Goal: Transaction & Acquisition: Purchase product/service

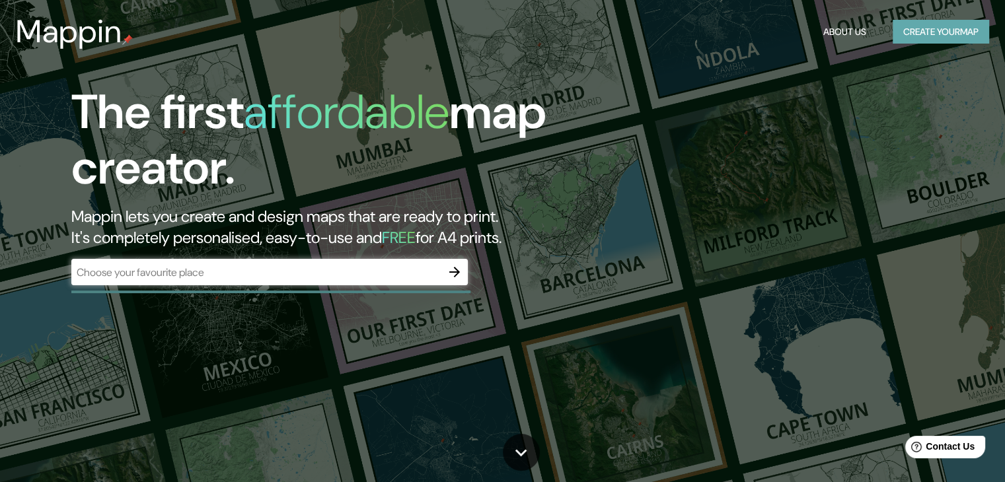
click at [917, 26] on button "Create your map" at bounding box center [941, 32] width 96 height 24
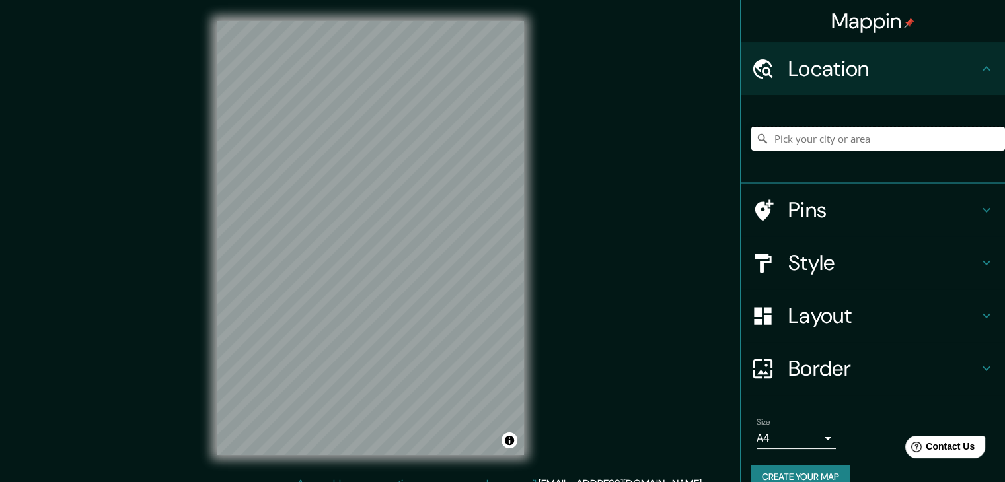
click at [801, 133] on input "Pick your city or area" at bounding box center [878, 139] width 254 height 24
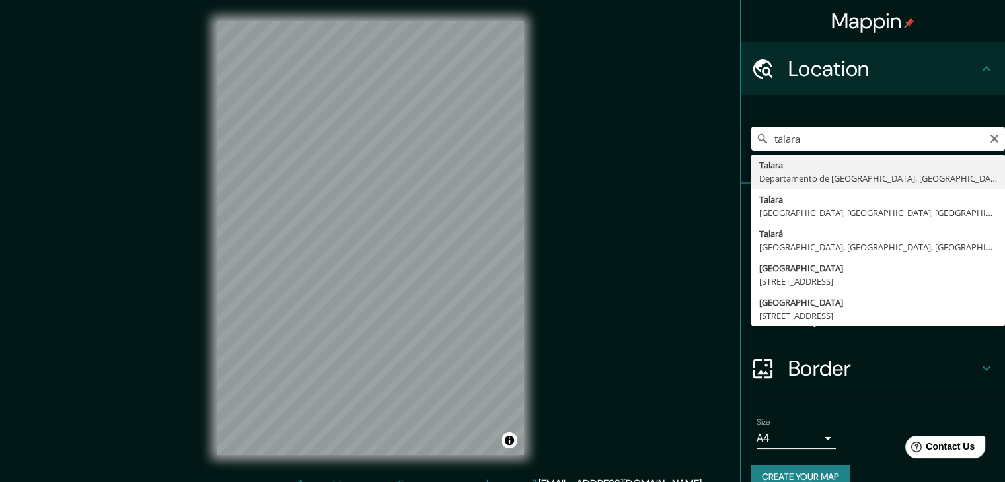
type input "[GEOGRAPHIC_DATA], [GEOGRAPHIC_DATA], [GEOGRAPHIC_DATA]"
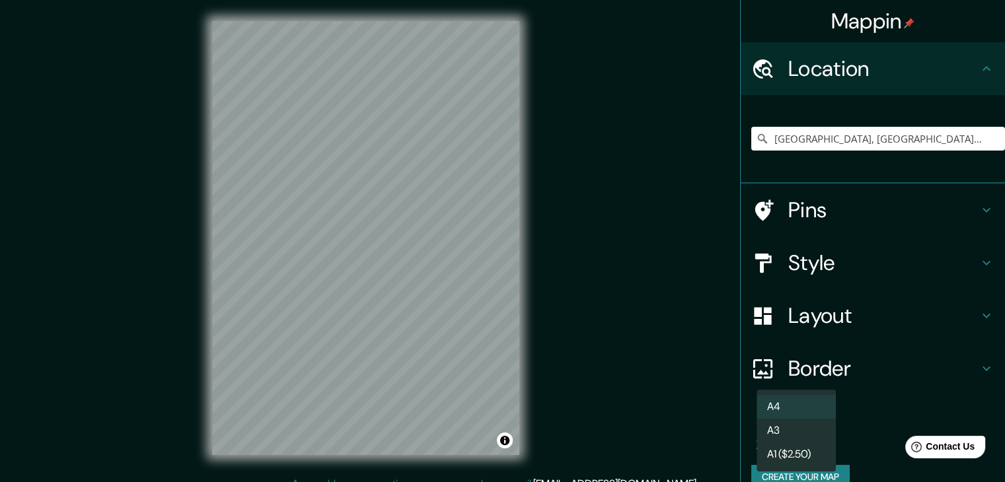
click at [811, 437] on body "Mappin Location [GEOGRAPHIC_DATA], [GEOGRAPHIC_DATA], [GEOGRAPHIC_DATA] Pins St…" at bounding box center [502, 241] width 1005 height 482
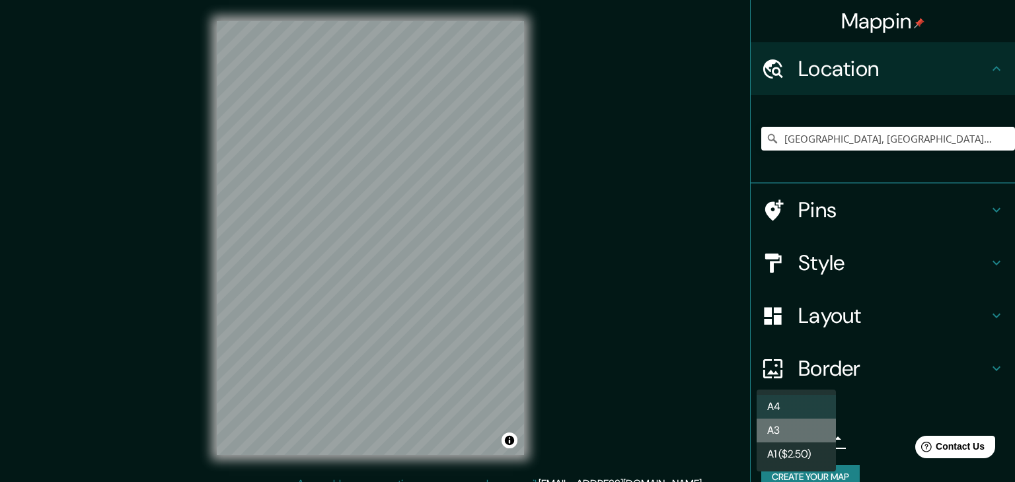
click at [789, 426] on li "A3" at bounding box center [795, 431] width 79 height 24
type input "a4"
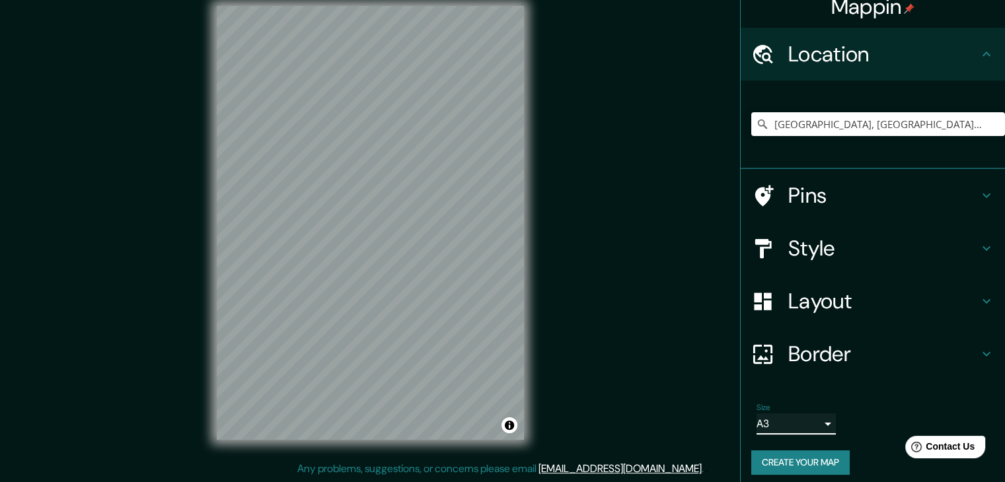
scroll to position [22, 0]
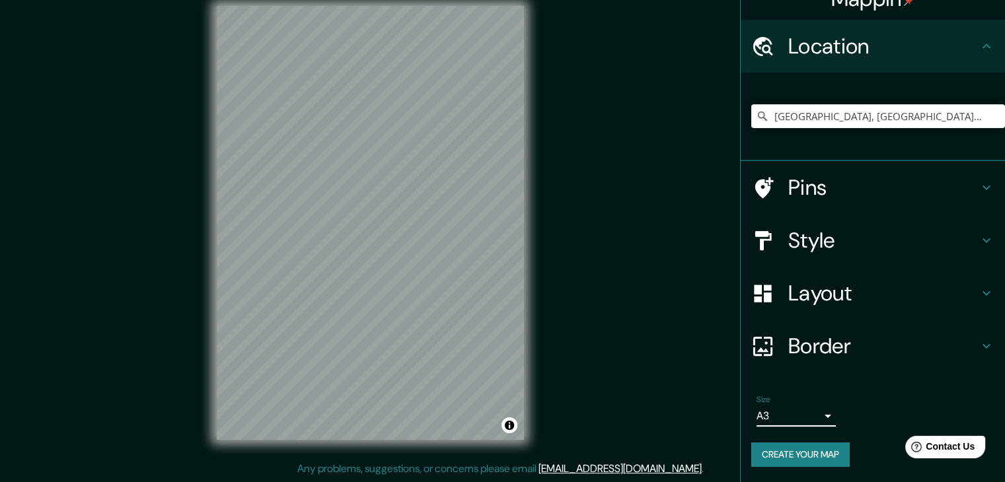
click at [815, 464] on button "Create your map" at bounding box center [800, 455] width 98 height 24
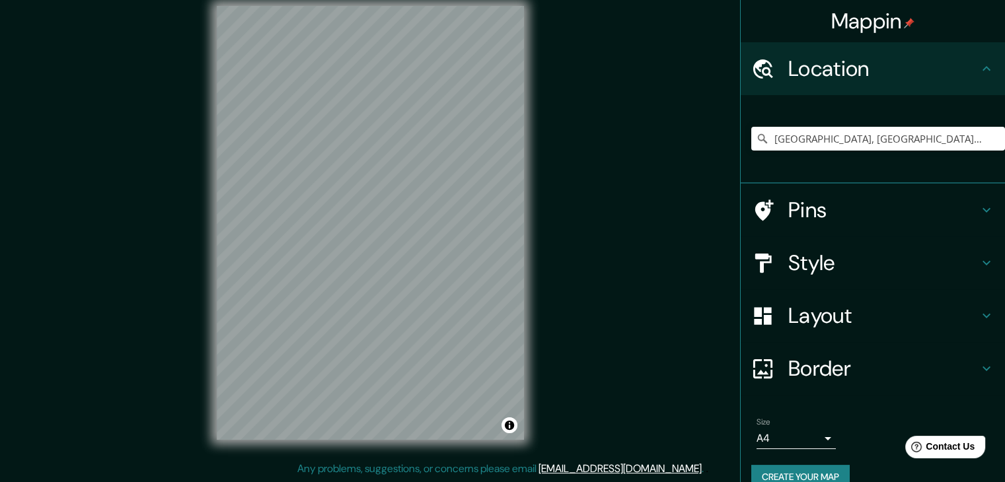
click at [821, 153] on div "[GEOGRAPHIC_DATA], [GEOGRAPHIC_DATA], [GEOGRAPHIC_DATA]" at bounding box center [878, 139] width 254 height 66
click at [933, 135] on input "[GEOGRAPHIC_DATA], [GEOGRAPHIC_DATA], [GEOGRAPHIC_DATA]" at bounding box center [878, 139] width 254 height 24
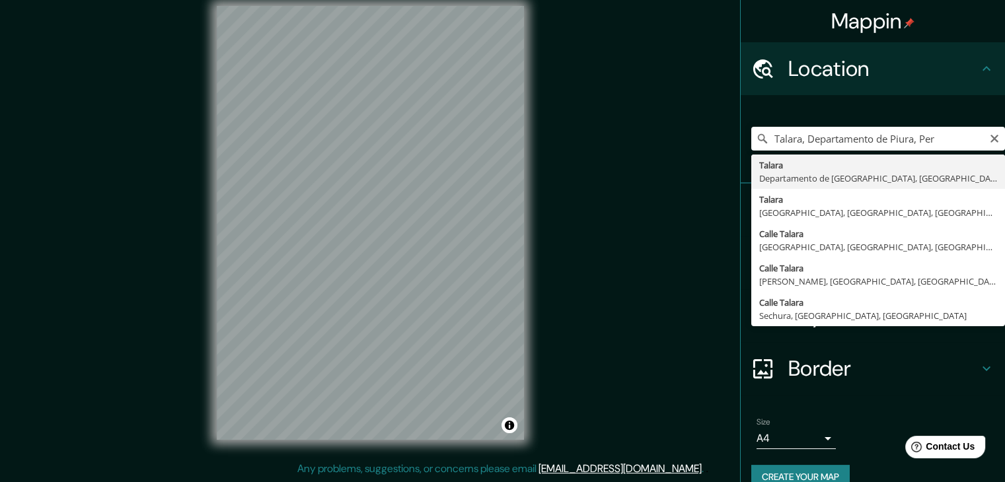
type input "Talara, Departamento de Piura, Perú"
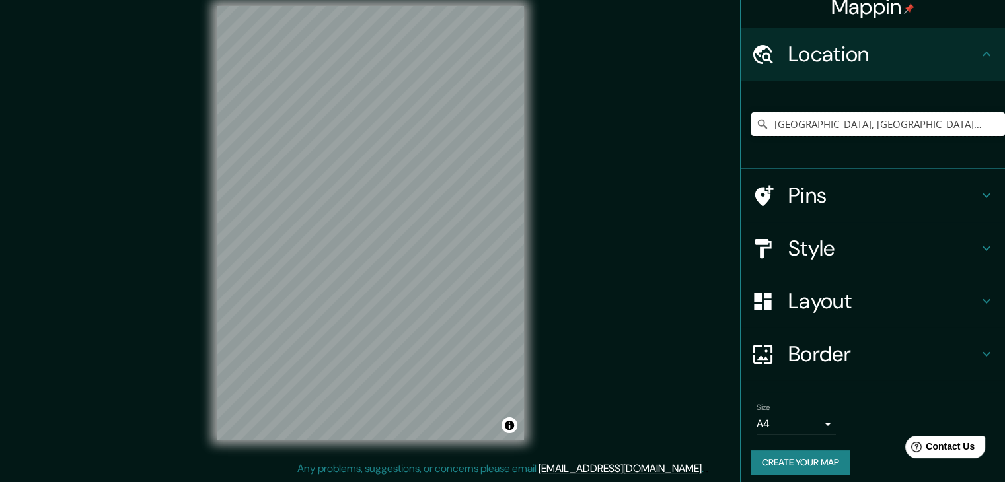
scroll to position [22, 0]
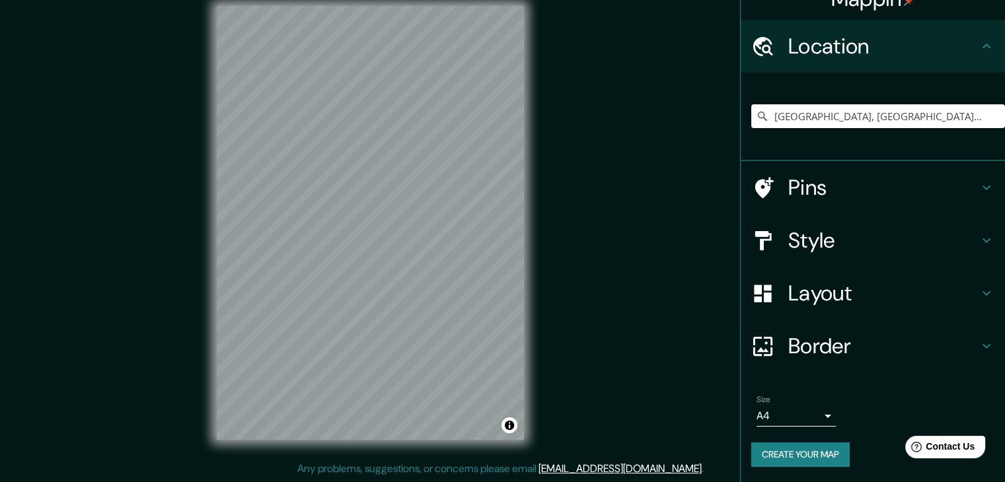
click at [819, 334] on h4 "Border" at bounding box center [883, 346] width 190 height 26
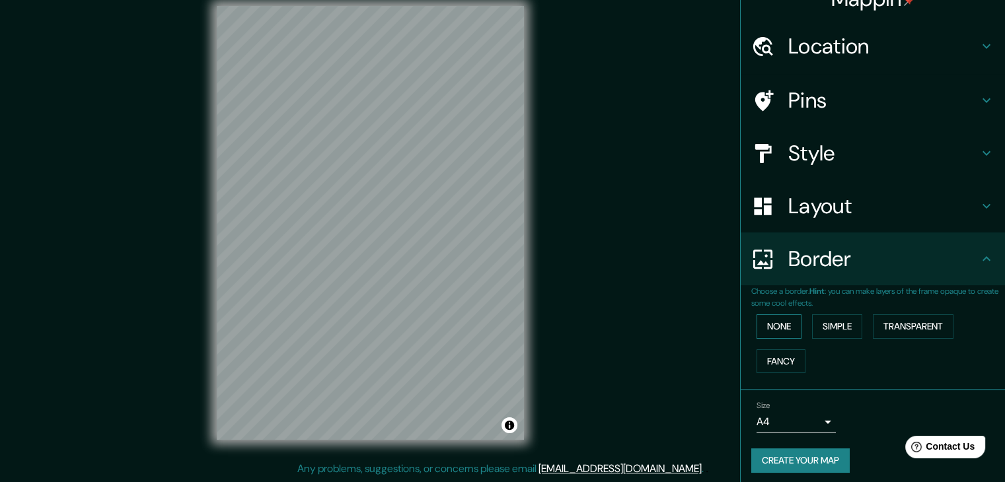
click at [777, 329] on button "None" at bounding box center [778, 326] width 45 height 24
click at [812, 326] on button "Simple" at bounding box center [837, 326] width 50 height 24
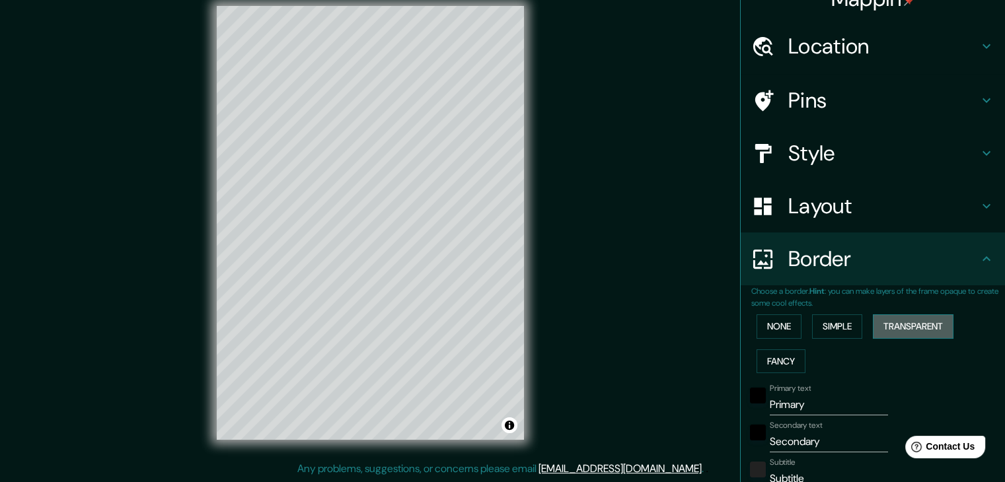
click at [890, 323] on button "Transparent" at bounding box center [913, 326] width 81 height 24
click at [791, 355] on button "Fancy" at bounding box center [780, 361] width 49 height 24
click at [779, 333] on button "None" at bounding box center [778, 326] width 45 height 24
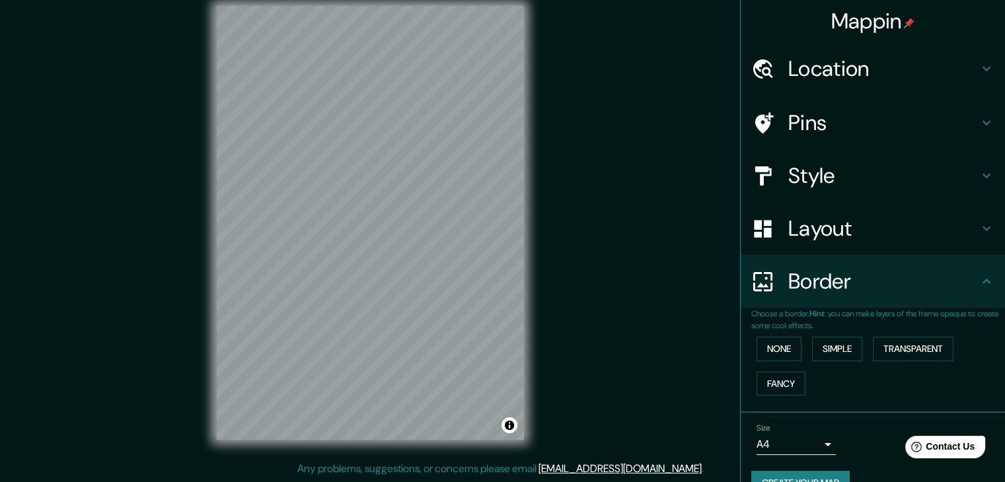
scroll to position [0, 0]
click at [805, 125] on h4 "Pins" at bounding box center [883, 123] width 190 height 26
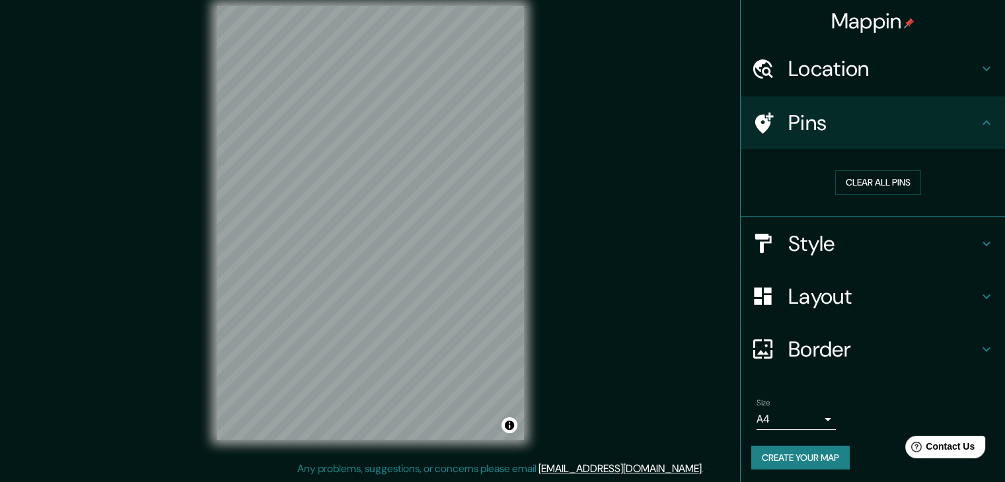
click at [827, 279] on div "Layout" at bounding box center [873, 296] width 264 height 53
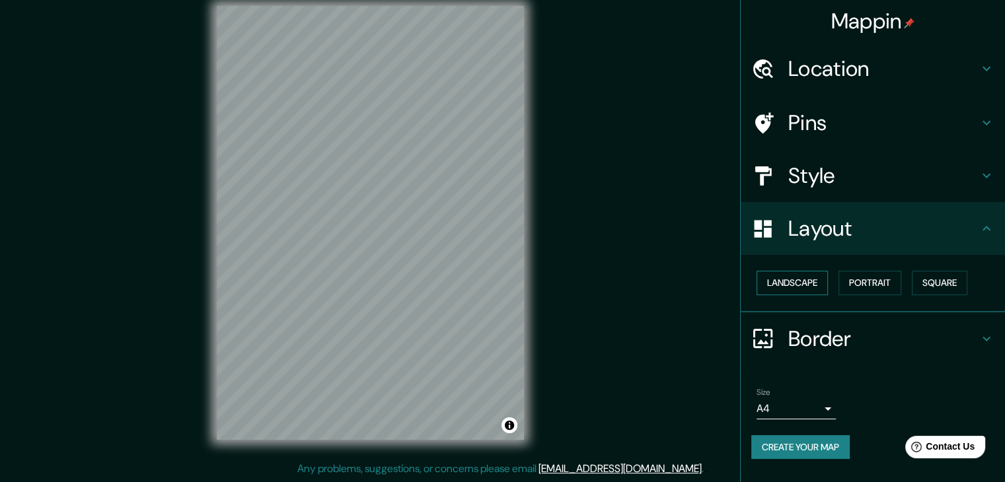
click at [780, 279] on button "Landscape" at bounding box center [791, 283] width 71 height 24
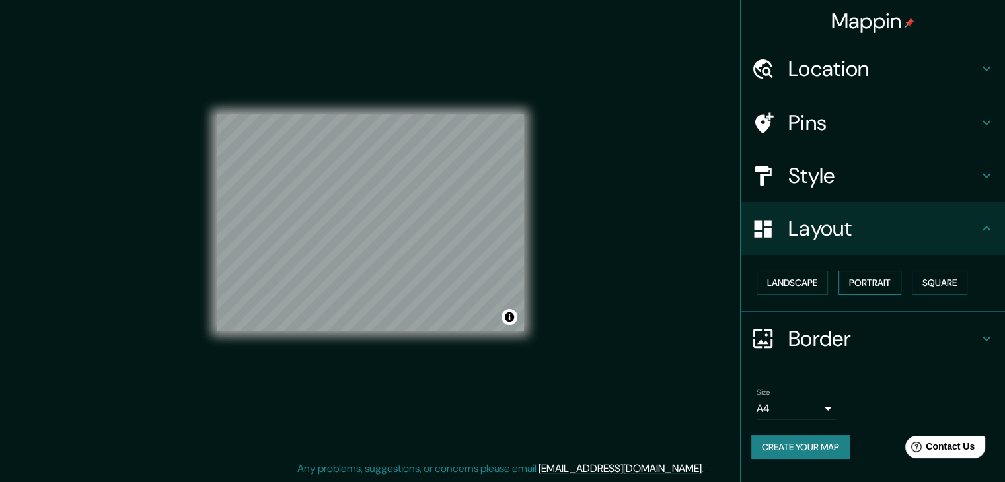
click at [855, 277] on button "Portrait" at bounding box center [869, 283] width 63 height 24
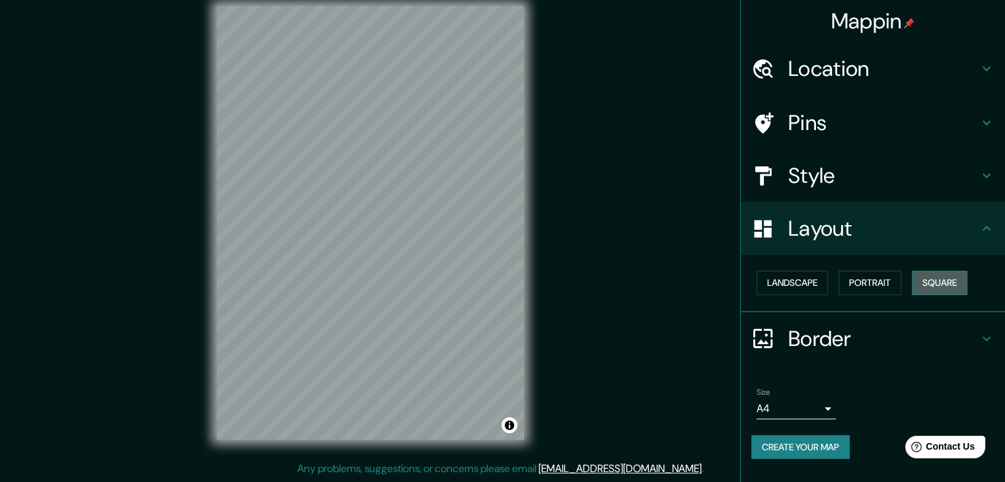
click at [938, 281] on button "Square" at bounding box center [939, 283] width 55 height 24
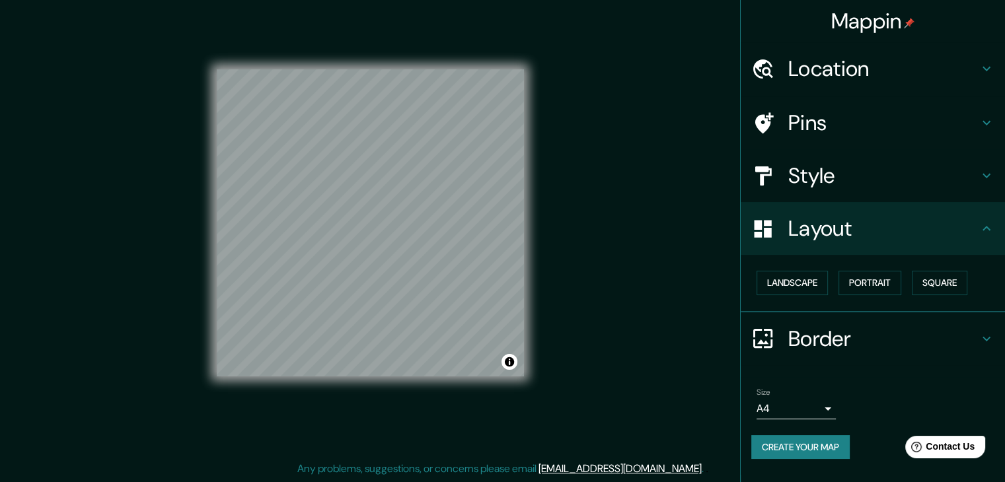
scroll to position [11, 0]
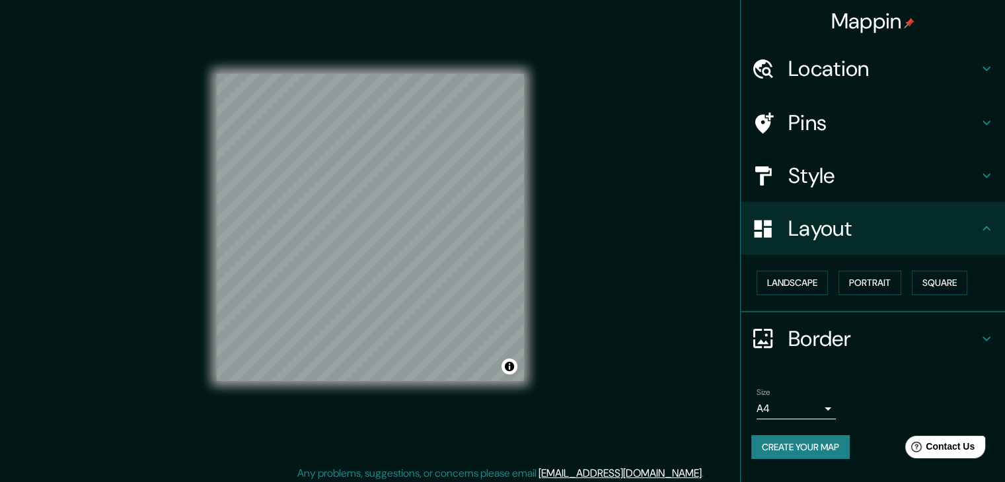
click at [804, 449] on button "Create your map" at bounding box center [800, 447] width 98 height 24
click at [815, 443] on button "Create your map" at bounding box center [800, 447] width 98 height 24
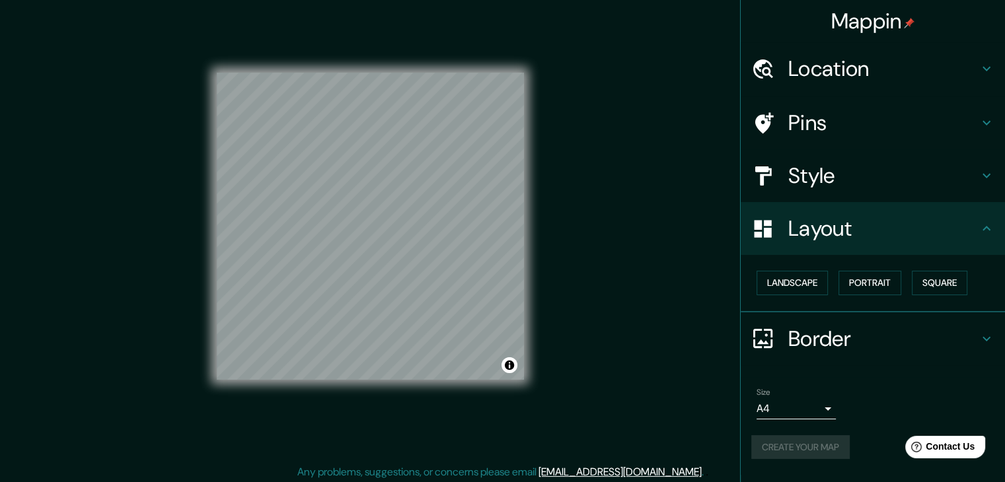
scroll to position [15, 0]
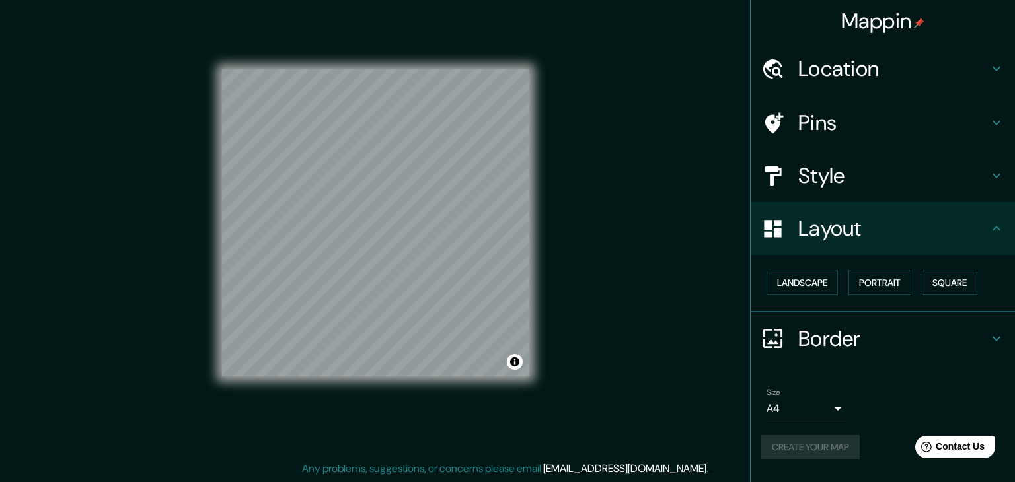
click at [830, 404] on body "Mappin Location Talara, Departamento de Piura, Perú Pins Style Layout Landscape…" at bounding box center [507, 226] width 1015 height 482
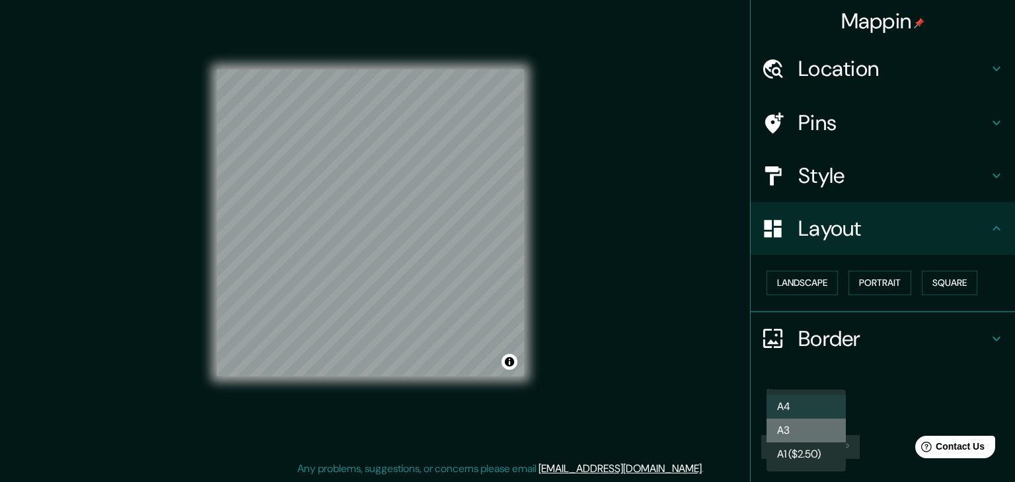
click at [822, 423] on li "A3" at bounding box center [805, 431] width 79 height 24
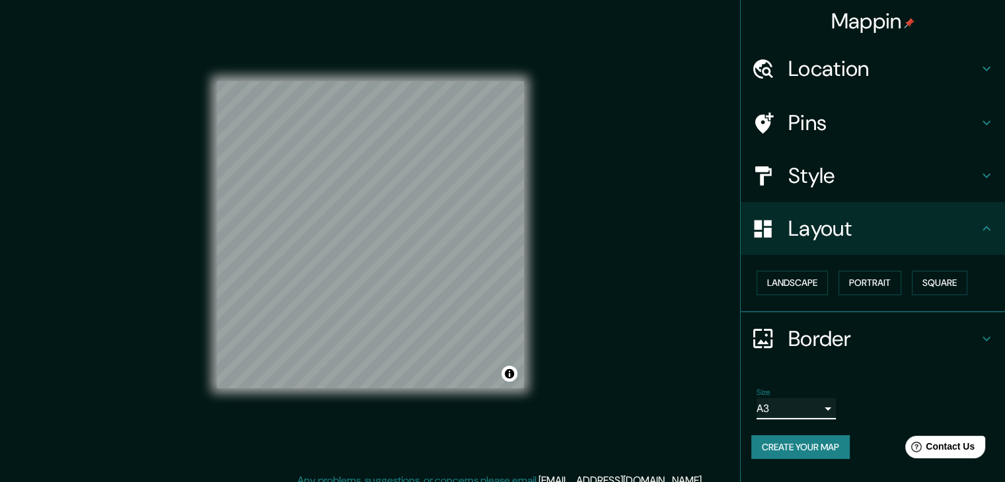
scroll to position [0, 0]
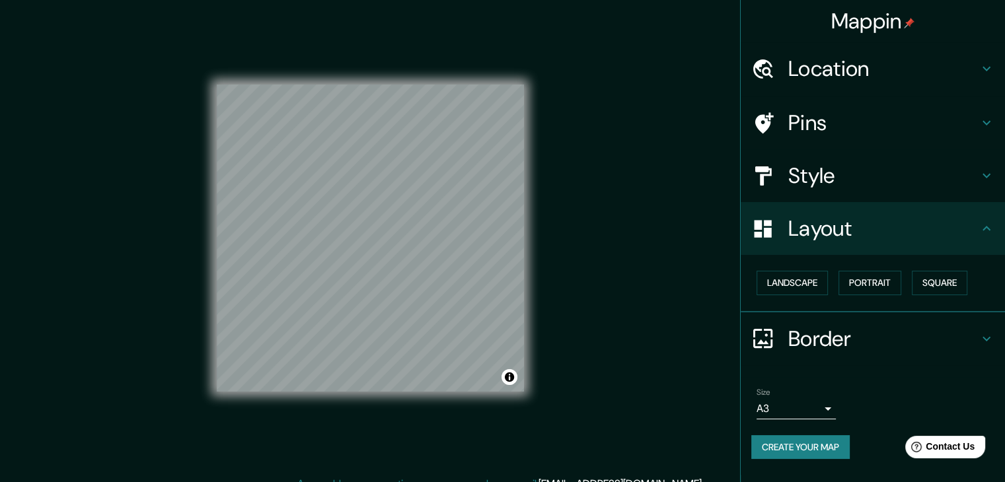
drag, startPoint x: 527, startPoint y: 134, endPoint x: 583, endPoint y: 108, distance: 61.8
click at [583, 108] on div "Mappin Location Talara, Departamento de Piura, Perú Pins Style Layout Landscape…" at bounding box center [502, 248] width 1005 height 497
click at [810, 447] on button "Create your map" at bounding box center [800, 447] width 98 height 24
click at [508, 378] on button "Toggle attribution" at bounding box center [509, 377] width 16 height 16
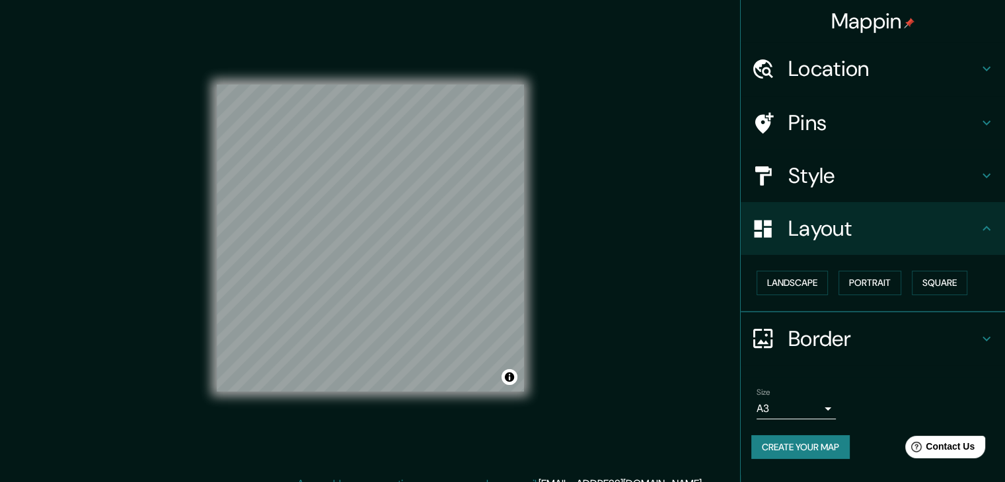
drag, startPoint x: 503, startPoint y: 375, endPoint x: 611, endPoint y: 213, distance: 195.0
click at [611, 213] on div "Mappin Location Talara, Departamento de Piura, Perú Pins Style Layout Landscape…" at bounding box center [502, 248] width 1005 height 497
drag, startPoint x: 538, startPoint y: 225, endPoint x: 600, endPoint y: 196, distance: 68.6
click at [600, 196] on div "Mappin Location Talara, Departamento de Piura, Perú Pins Style Layout Landscape…" at bounding box center [502, 248] width 1005 height 497
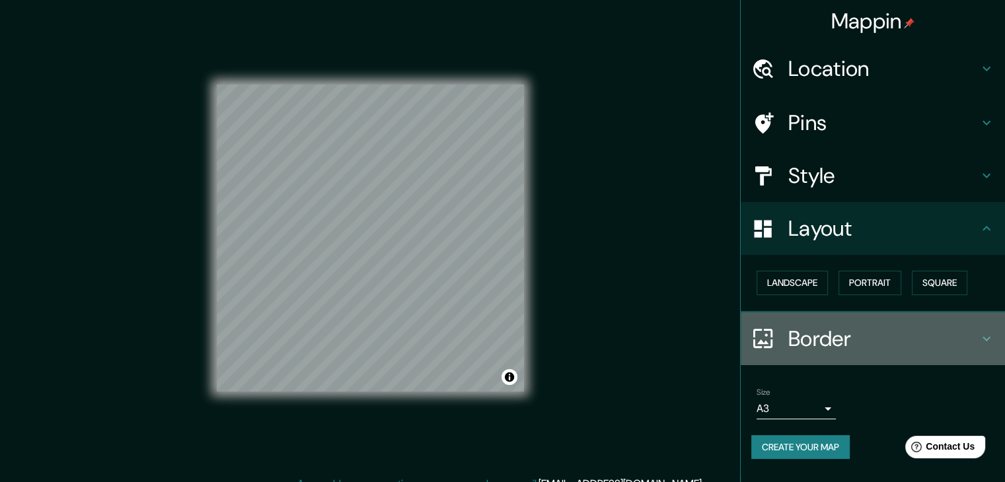
click at [835, 345] on h4 "Border" at bounding box center [883, 339] width 190 height 26
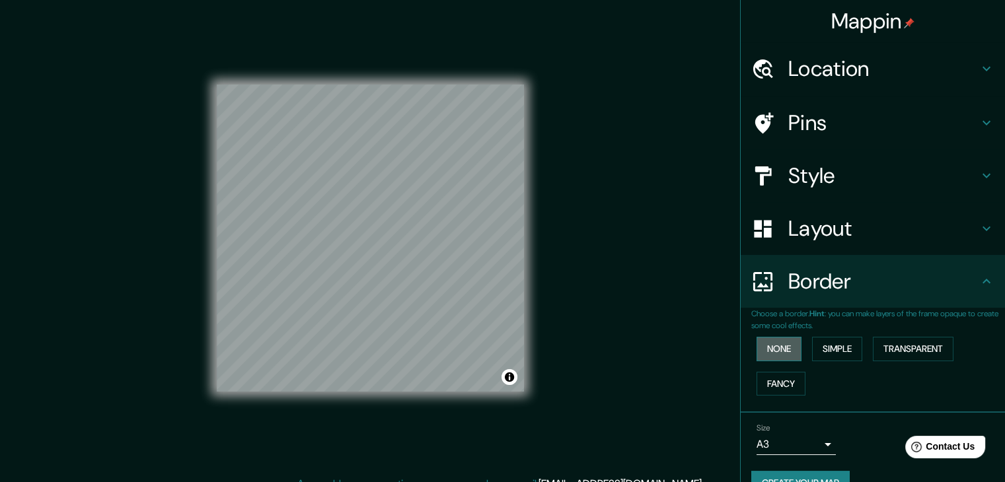
click at [773, 350] on button "None" at bounding box center [778, 349] width 45 height 24
click at [813, 347] on button "Simple" at bounding box center [837, 349] width 50 height 24
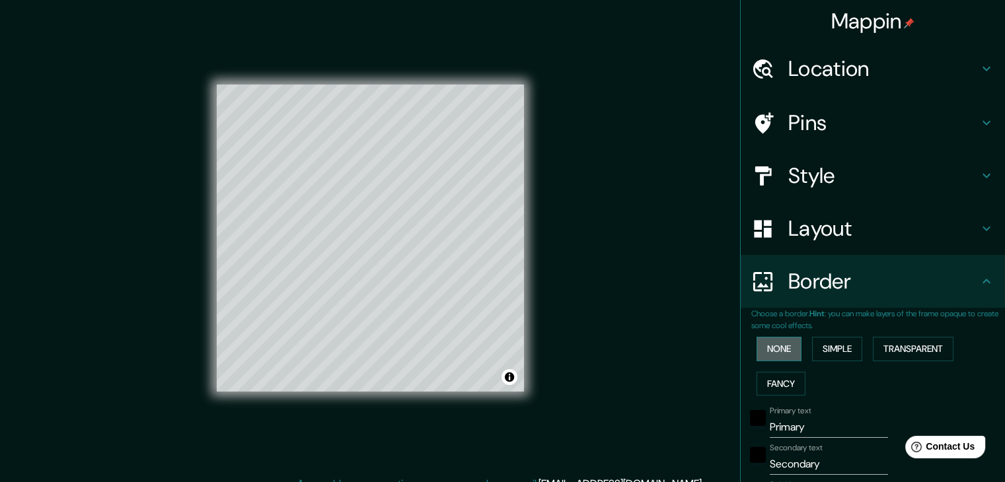
click at [770, 353] on button "None" at bounding box center [778, 349] width 45 height 24
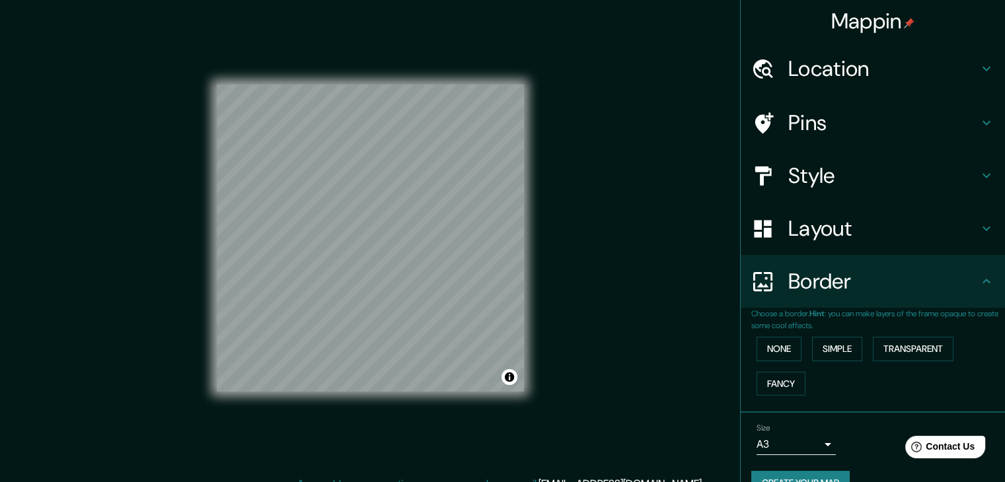
click at [831, 474] on button "Create your map" at bounding box center [800, 483] width 98 height 24
click at [806, 69] on h4 "Location" at bounding box center [883, 68] width 190 height 26
